Goal: Task Accomplishment & Management: Manage account settings

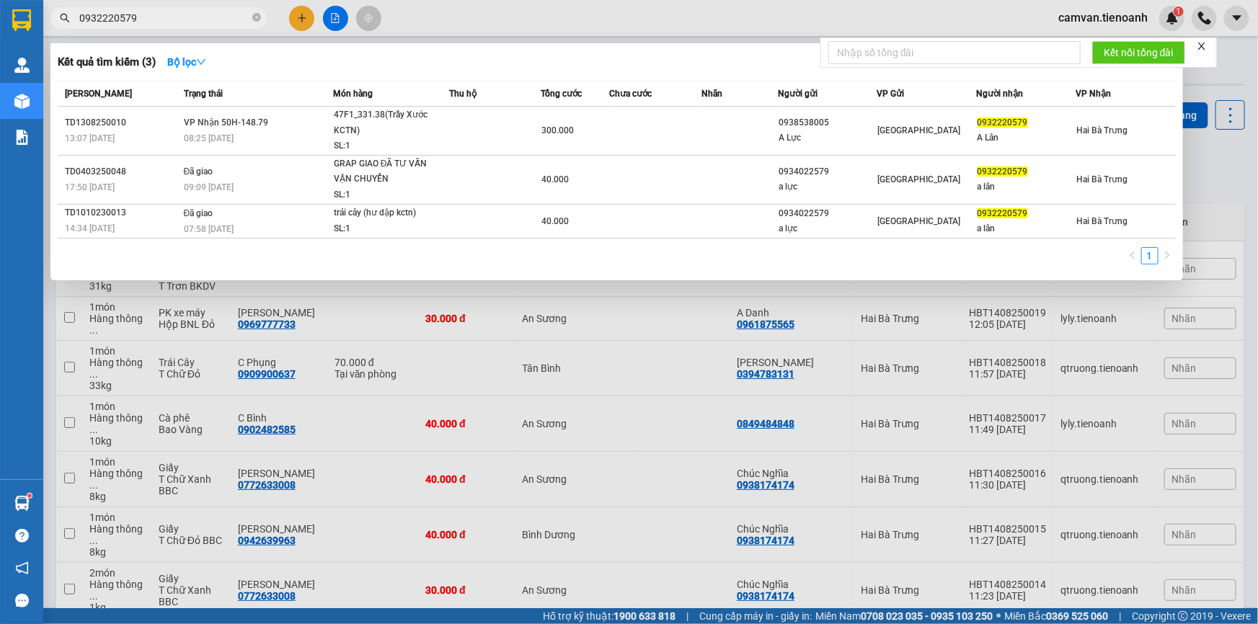
click at [1185, 159] on div at bounding box center [629, 312] width 1258 height 624
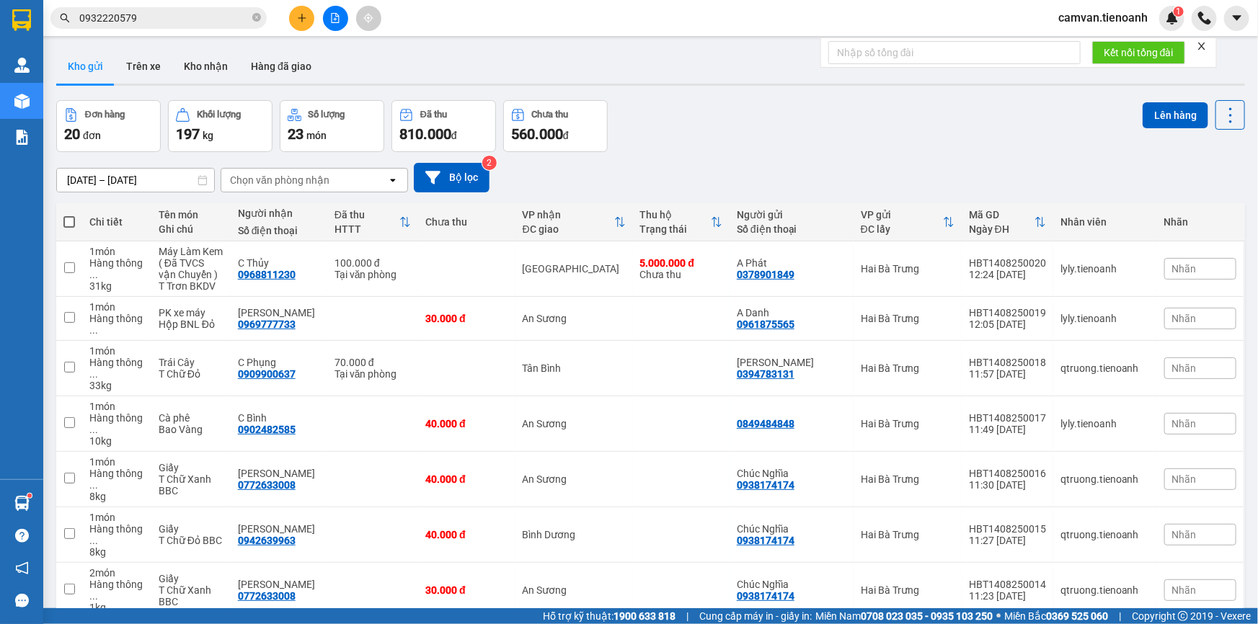
click at [1094, 13] on span "camvan.tienoanh" at bounding box center [1103, 18] width 112 height 18
click at [1068, 45] on li "Đăng xuất" at bounding box center [1104, 44] width 112 height 23
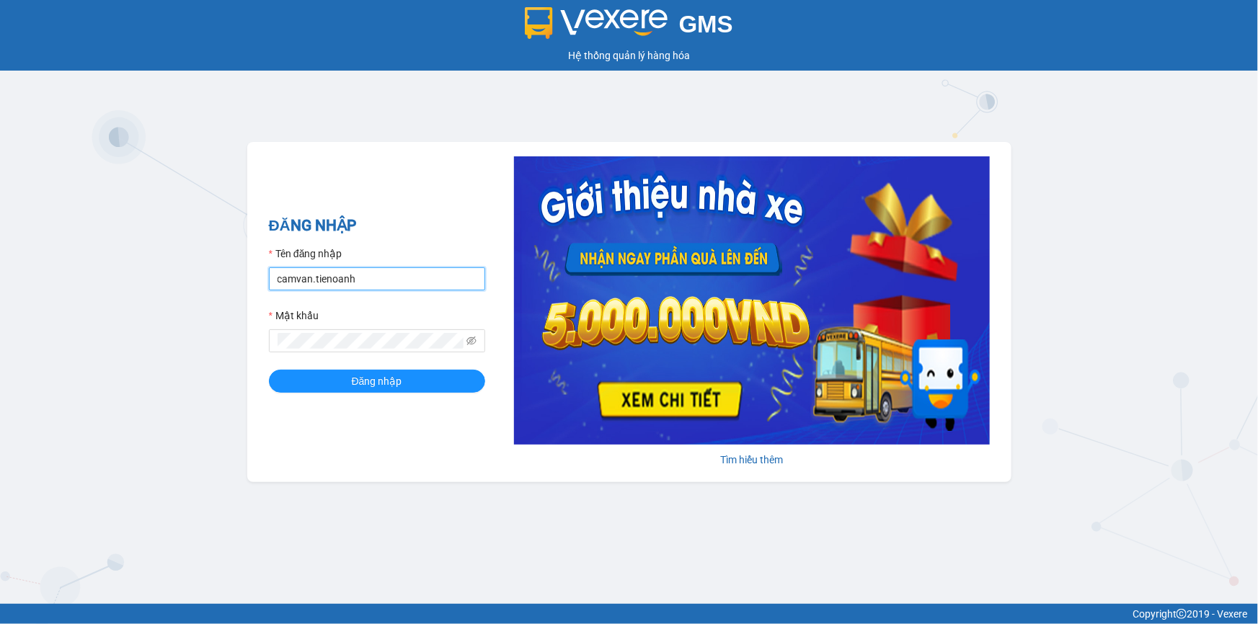
click at [411, 287] on input "camvan.tienoanh" at bounding box center [377, 279] width 216 height 23
type input "lyly.tienoanh"
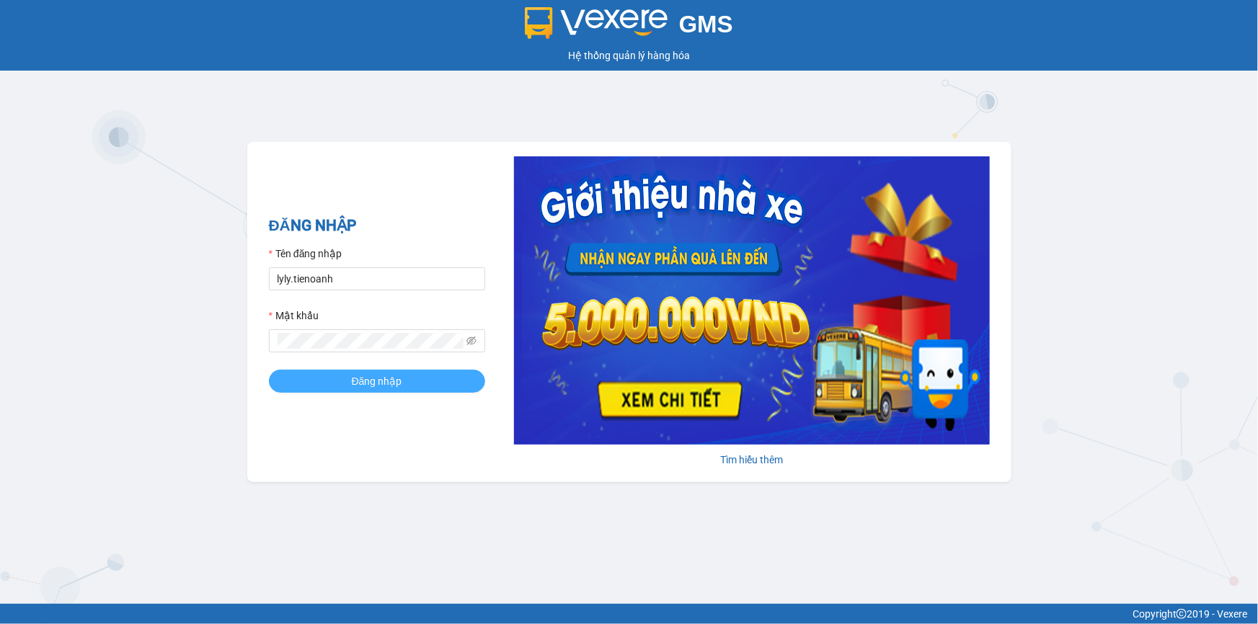
click at [329, 377] on button "Đăng nhập" at bounding box center [377, 381] width 216 height 23
